Goal: Information Seeking & Learning: Learn about a topic

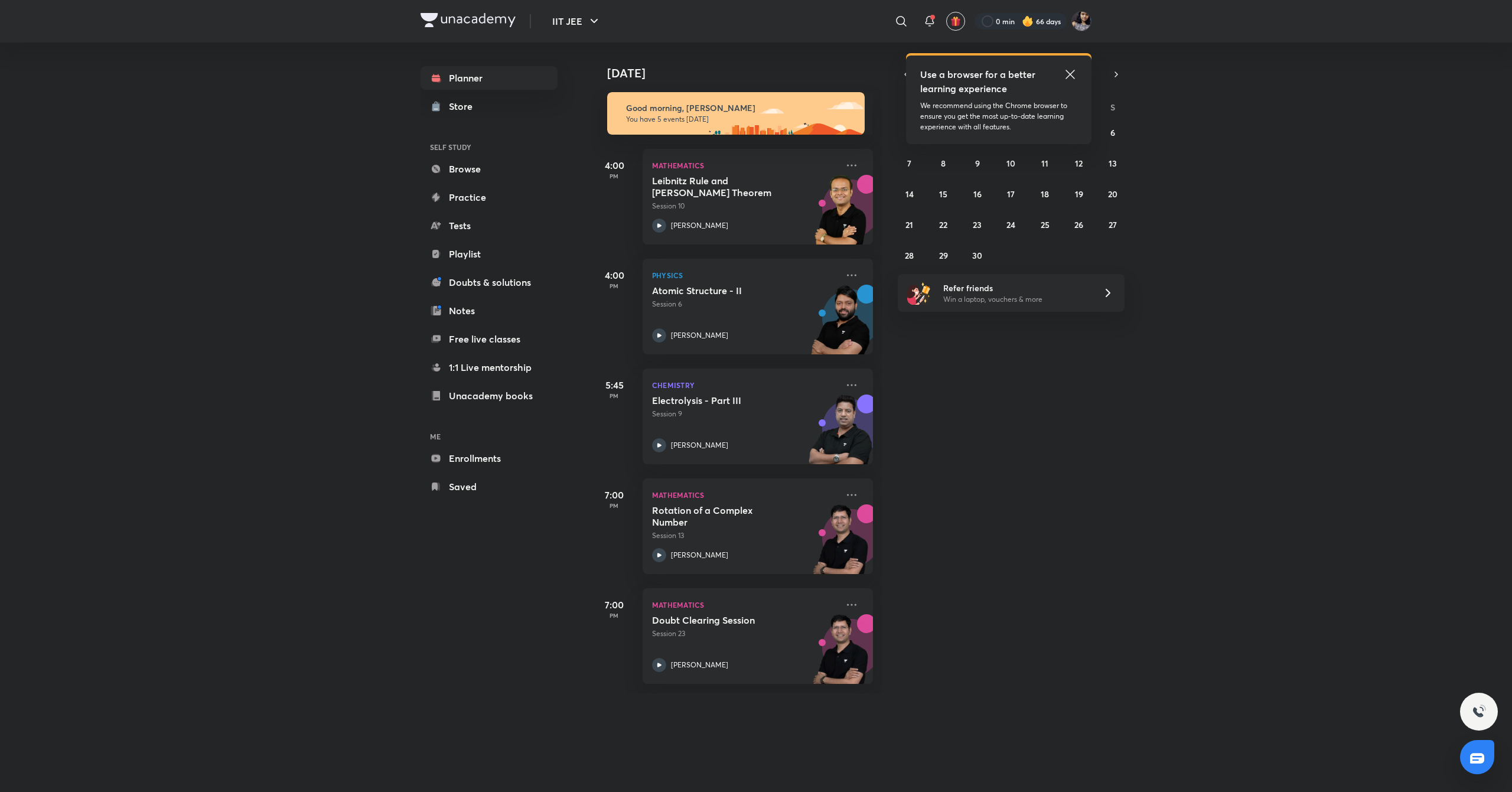
click at [1075, 77] on icon at bounding box center [1070, 75] width 14 height 14
click at [1012, 131] on abbr "3" at bounding box center [1011, 132] width 5 height 11
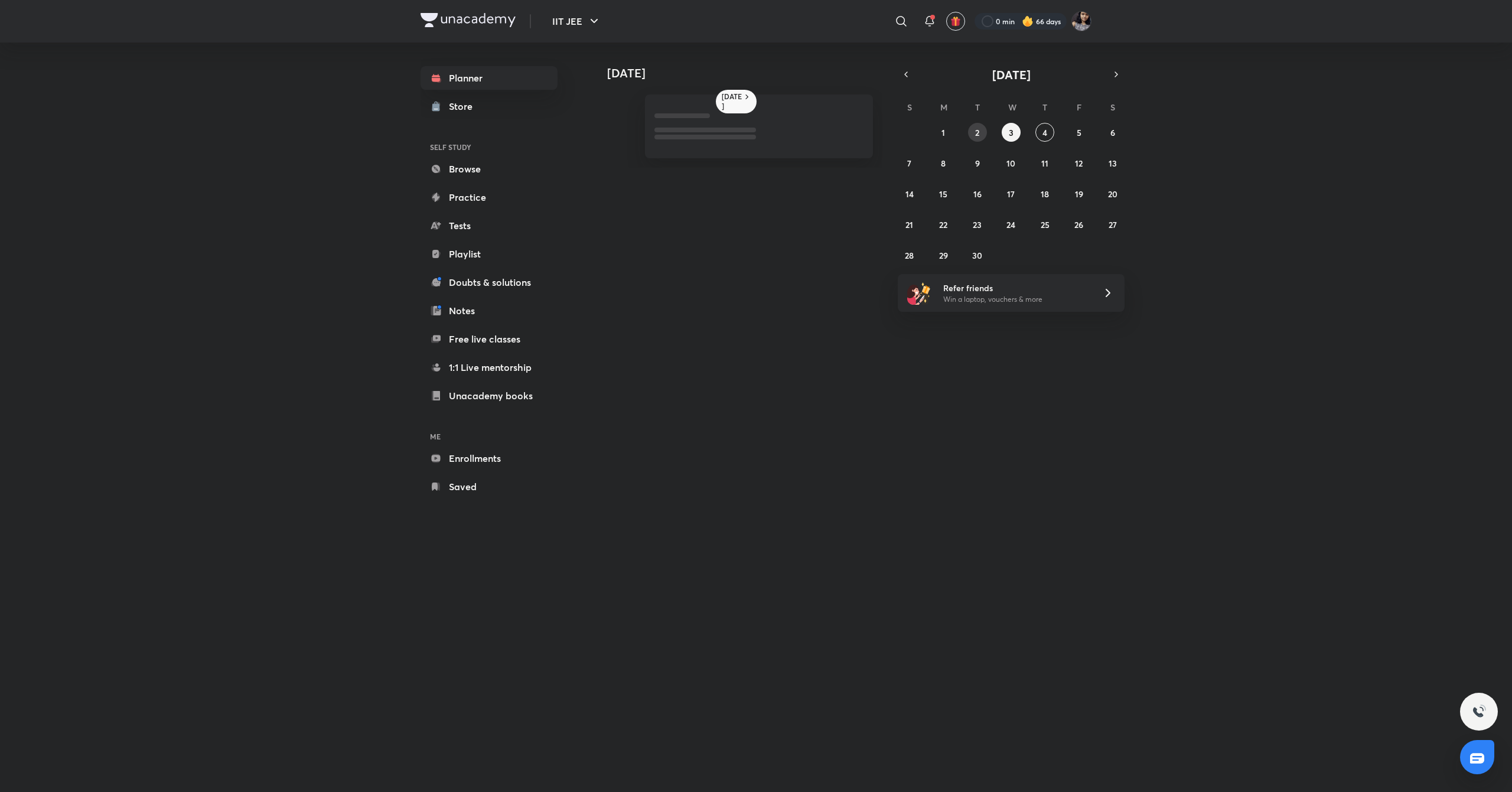
click at [975, 130] on abbr "2" at bounding box center [977, 132] width 4 height 11
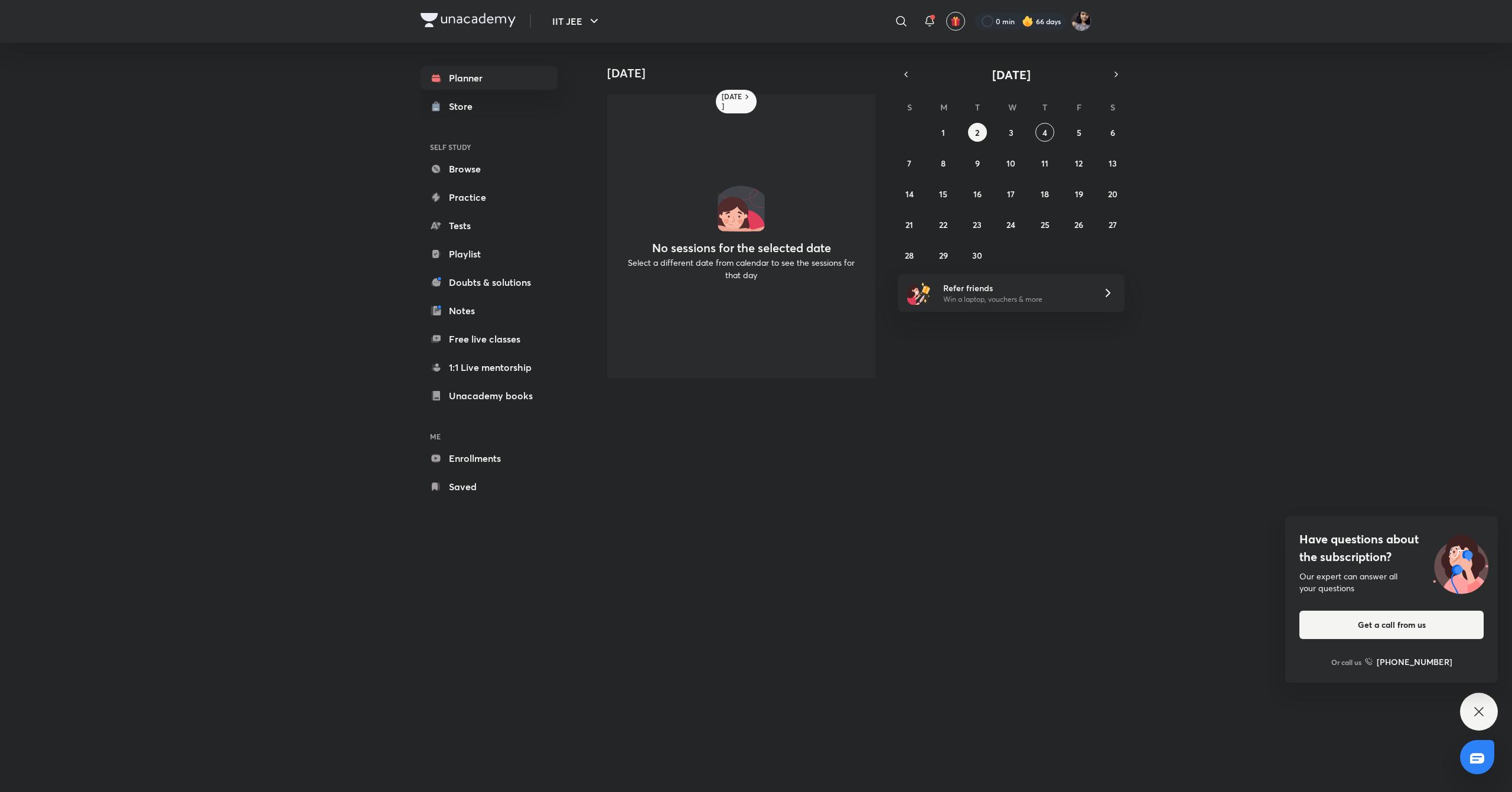
click at [935, 141] on div "31 1 2 3 4 5 6 7 8 9 10 11 12 13 14 15 16 17 18 19 20 21 22 23 24 25 26 27 28 2…" at bounding box center [1011, 194] width 227 height 141
click at [943, 135] on abbr "1" at bounding box center [942, 132] width 4 height 11
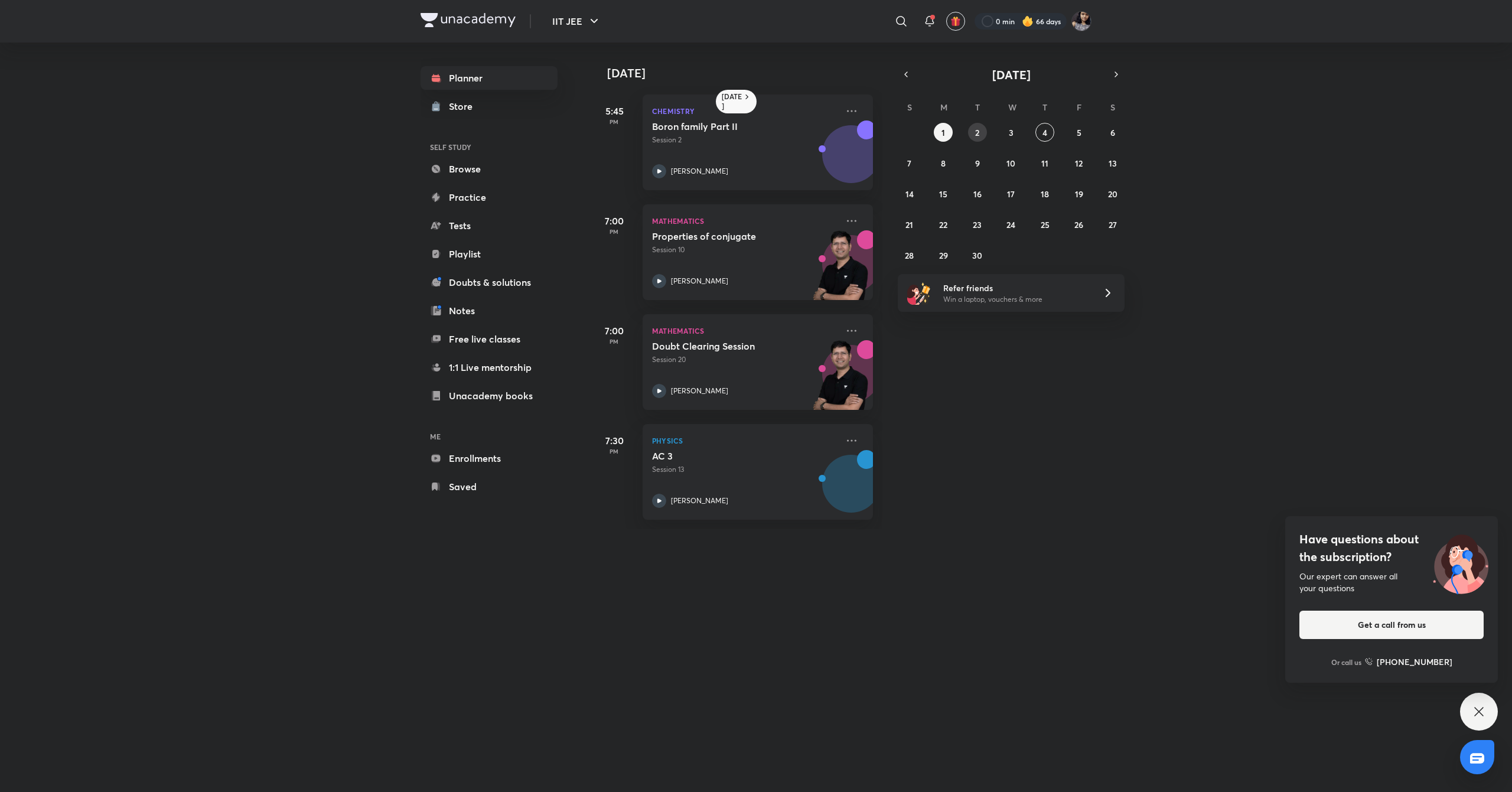
click at [981, 134] on button "2" at bounding box center [977, 132] width 19 height 19
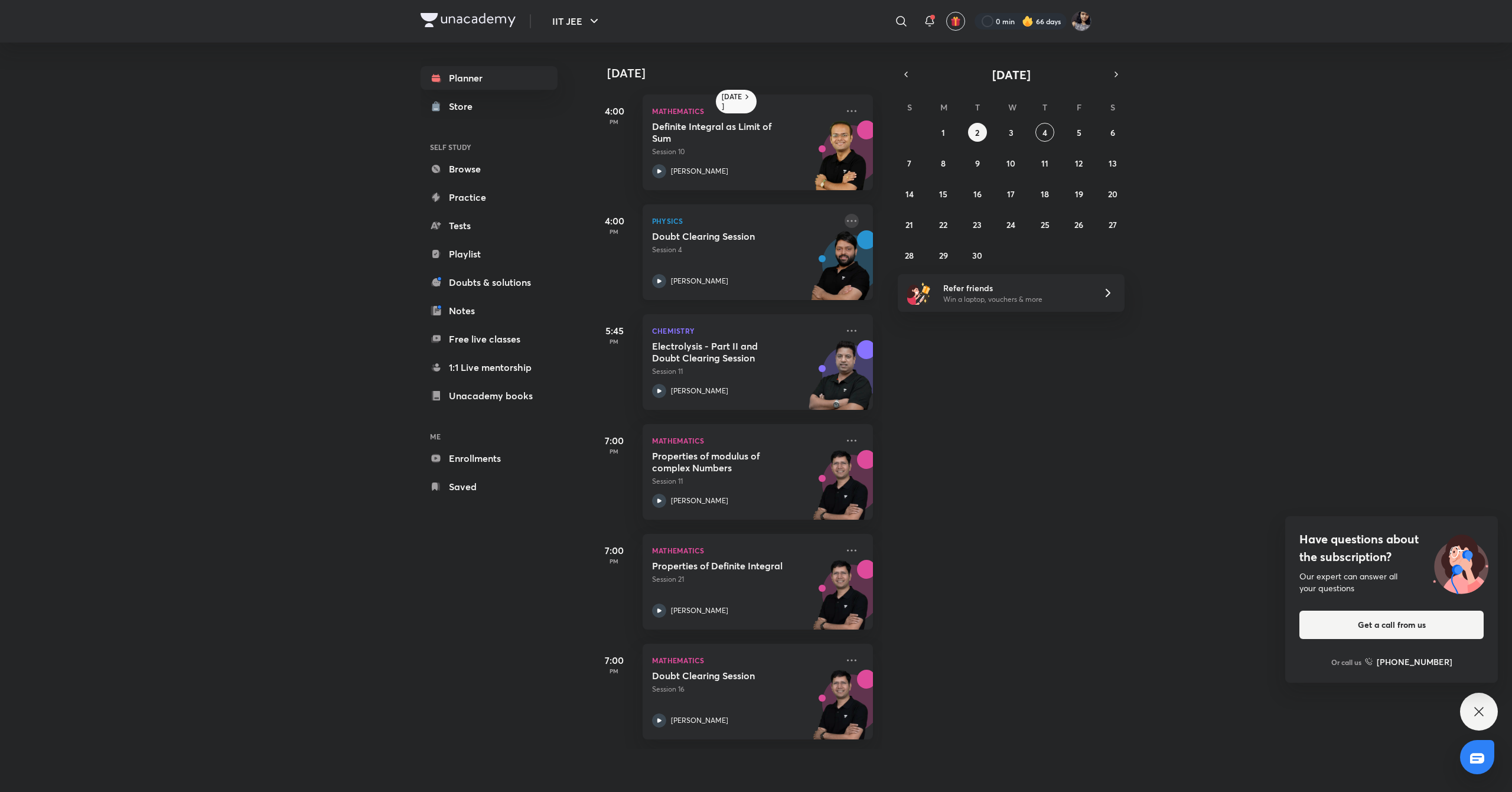
click at [845, 223] on icon at bounding box center [852, 221] width 14 height 14
click at [897, 323] on p "Go to course page" at bounding box center [930, 330] width 82 height 12
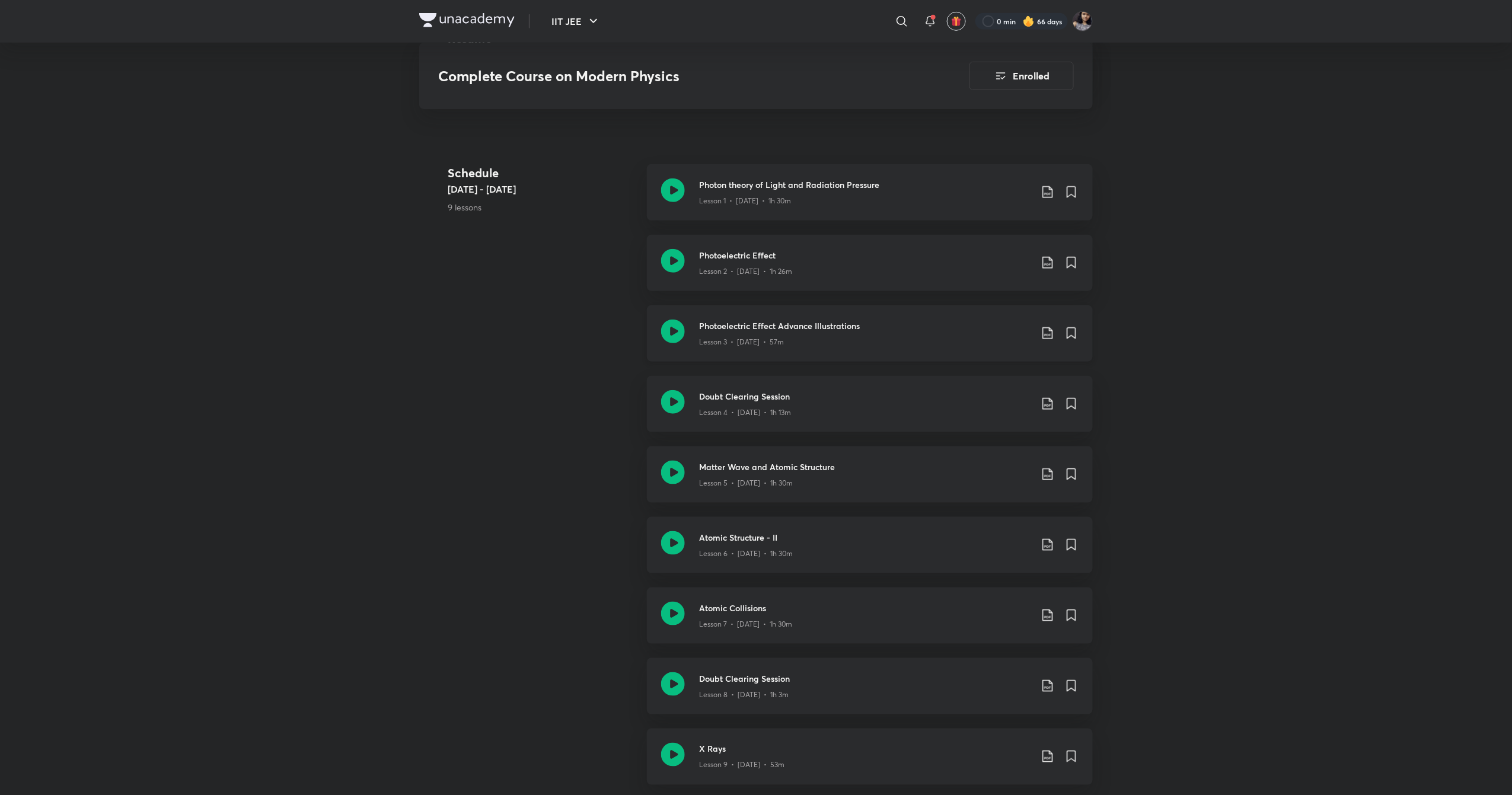
scroll to position [422, 0]
click at [674, 467] on icon at bounding box center [673, 470] width 23 height 23
